Goal: Transaction & Acquisition: Obtain resource

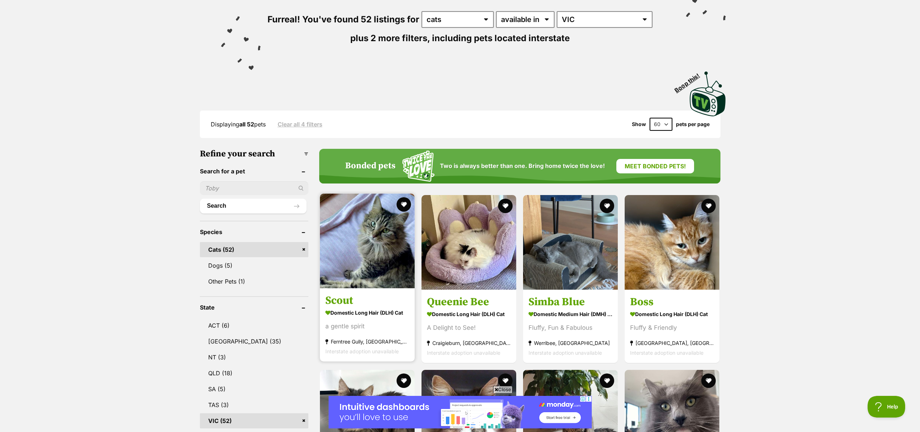
click at [357, 242] on img at bounding box center [367, 241] width 95 height 95
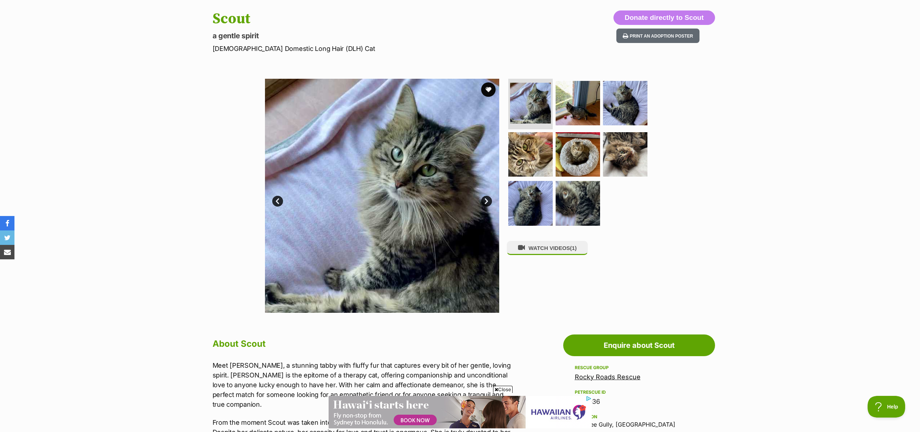
scroll to position [71, 0]
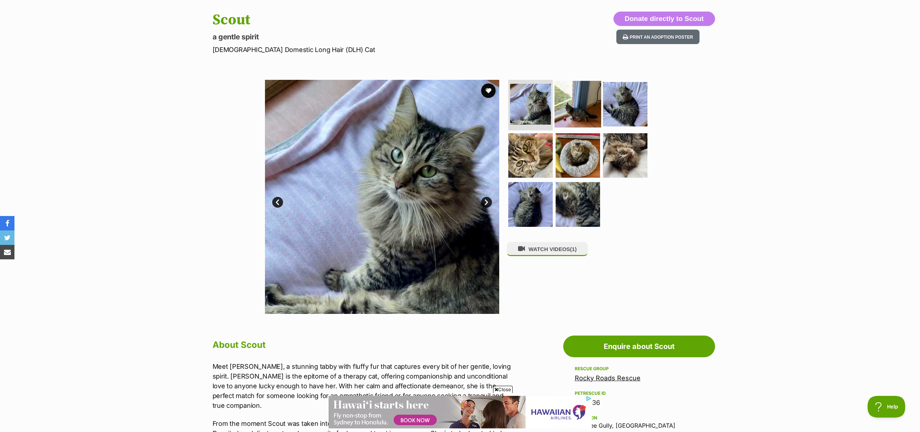
click at [571, 111] on img at bounding box center [578, 104] width 47 height 47
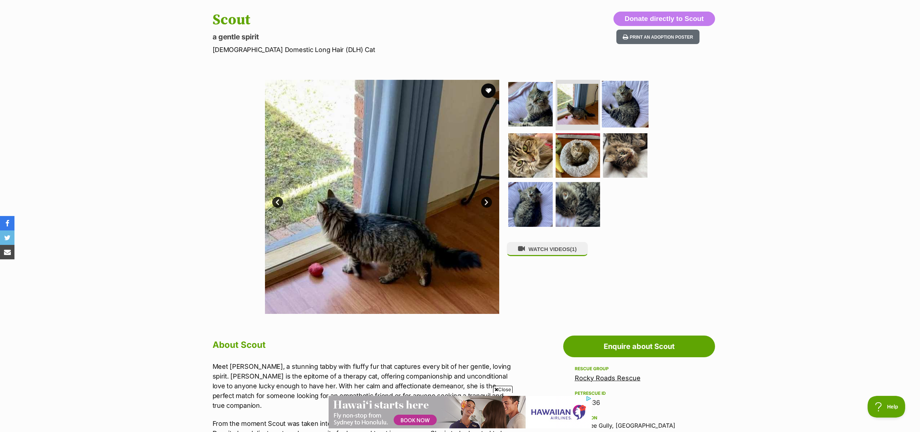
click at [623, 94] on img at bounding box center [625, 104] width 47 height 47
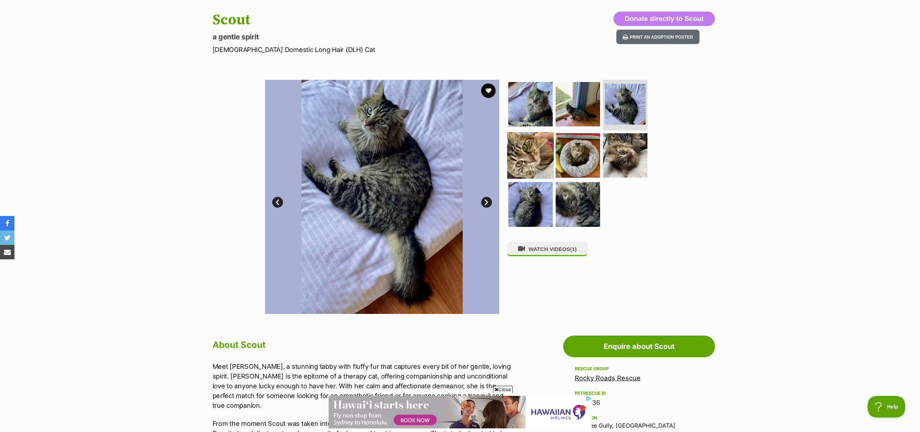
click at [536, 156] on img at bounding box center [530, 155] width 47 height 47
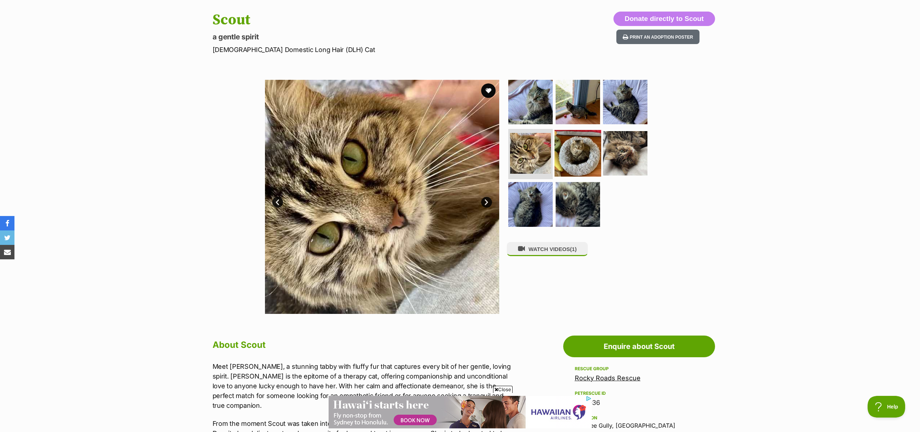
click at [588, 160] on img at bounding box center [578, 153] width 47 height 47
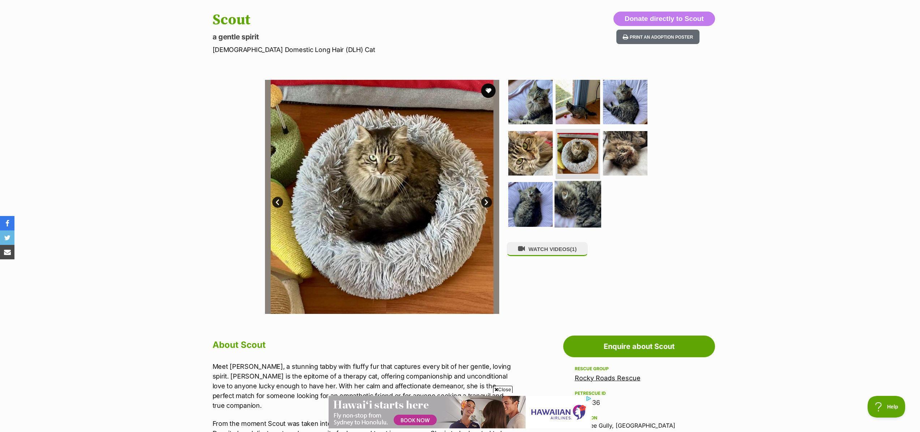
click at [572, 202] on img at bounding box center [578, 204] width 47 height 47
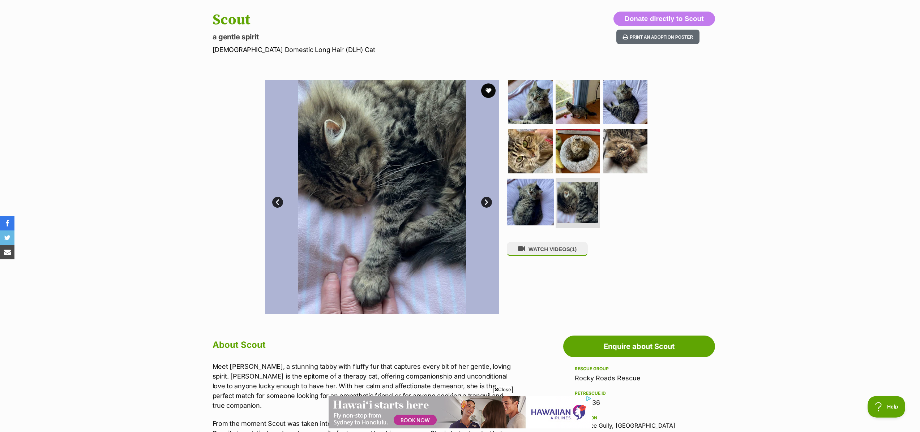
click at [530, 202] on img at bounding box center [530, 202] width 47 height 47
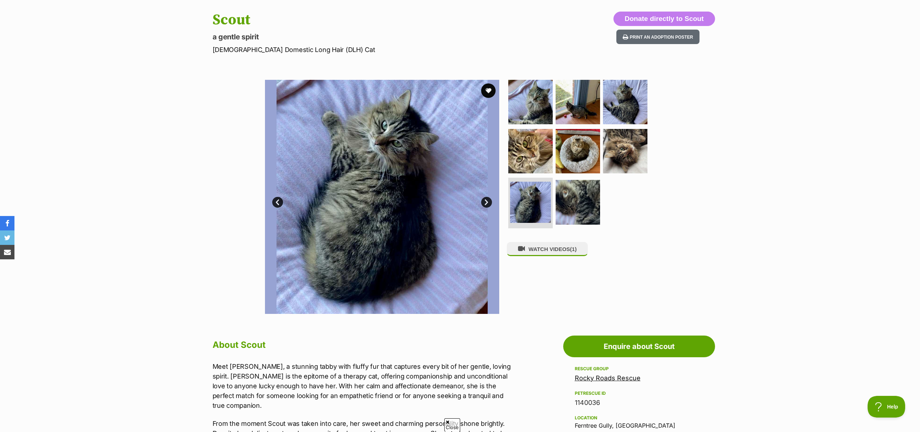
scroll to position [0, 0]
